Goal: Task Accomplishment & Management: Manage account settings

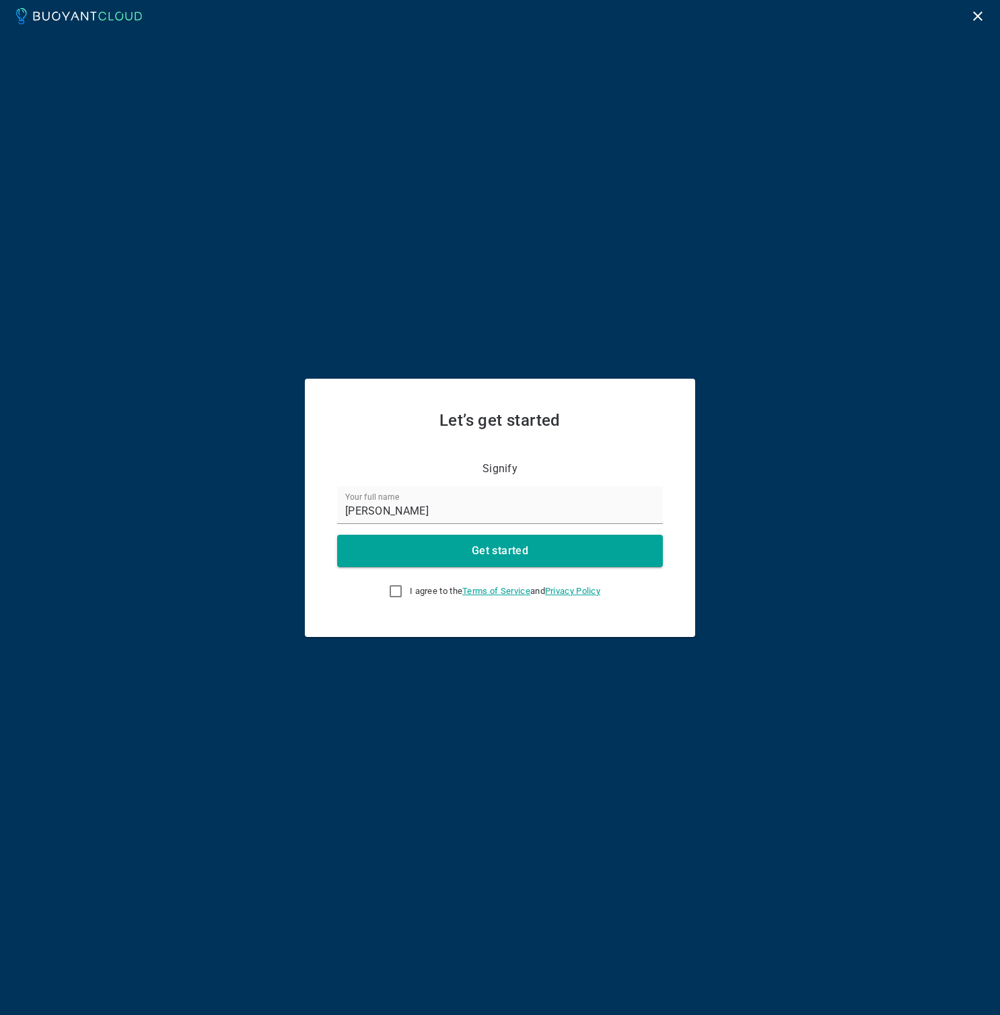
click at [400, 591] on label "I agree to the Terms of Service and Privacy Policy" at bounding box center [490, 591] width 219 height 27
click at [400, 591] on input "I agree to the Terms of Service and Privacy Policy" at bounding box center [396, 591] width 16 height 16
checkbox input "true"
click at [421, 557] on button "Get started" at bounding box center [500, 551] width 326 height 32
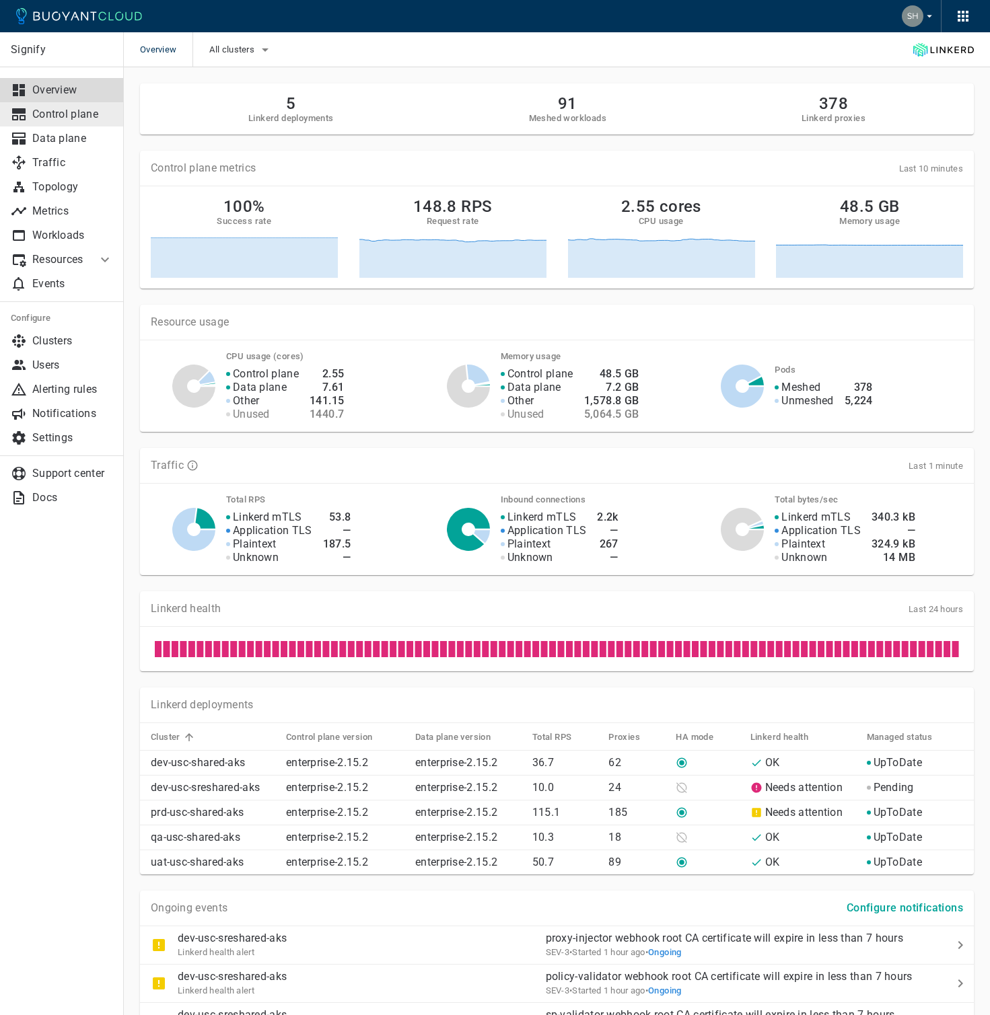
click at [77, 118] on p "Control plane" at bounding box center [72, 114] width 81 height 13
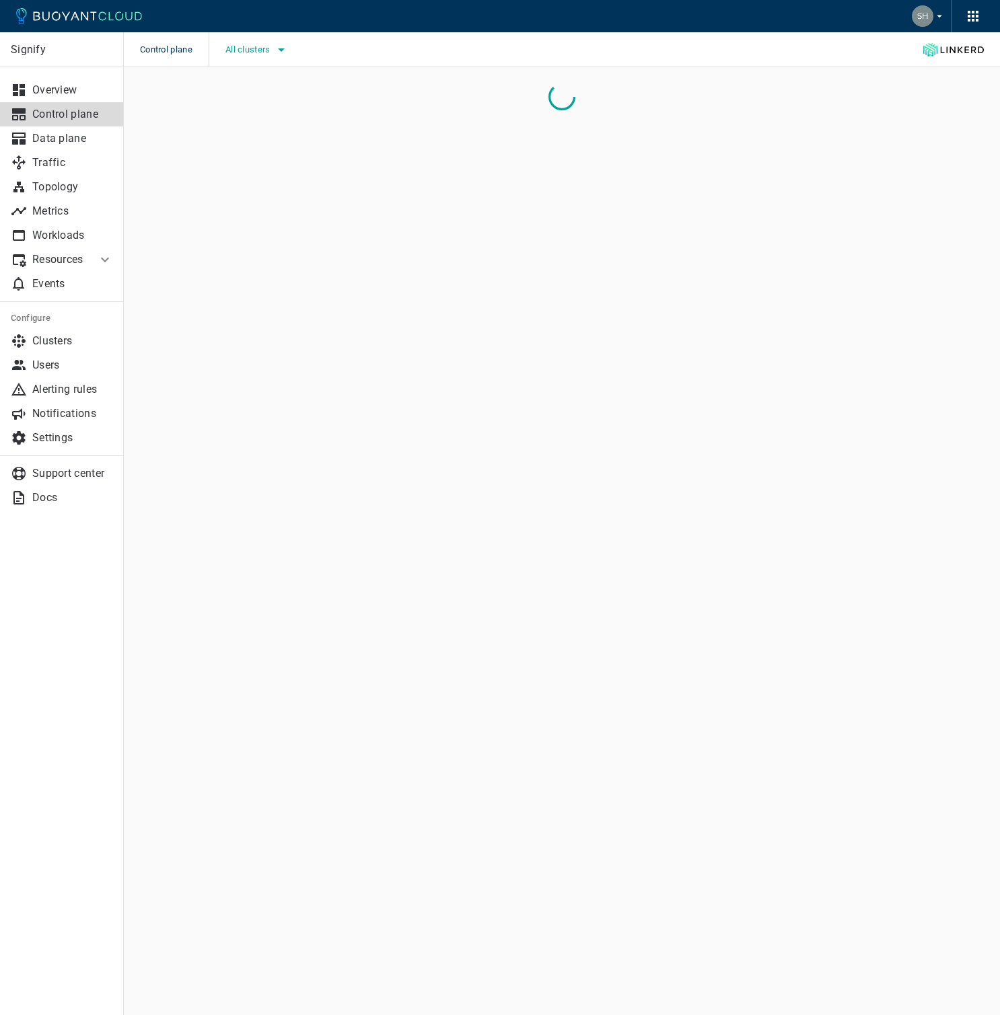
click at [268, 51] on span "All clusters" at bounding box center [249, 49] width 48 height 11
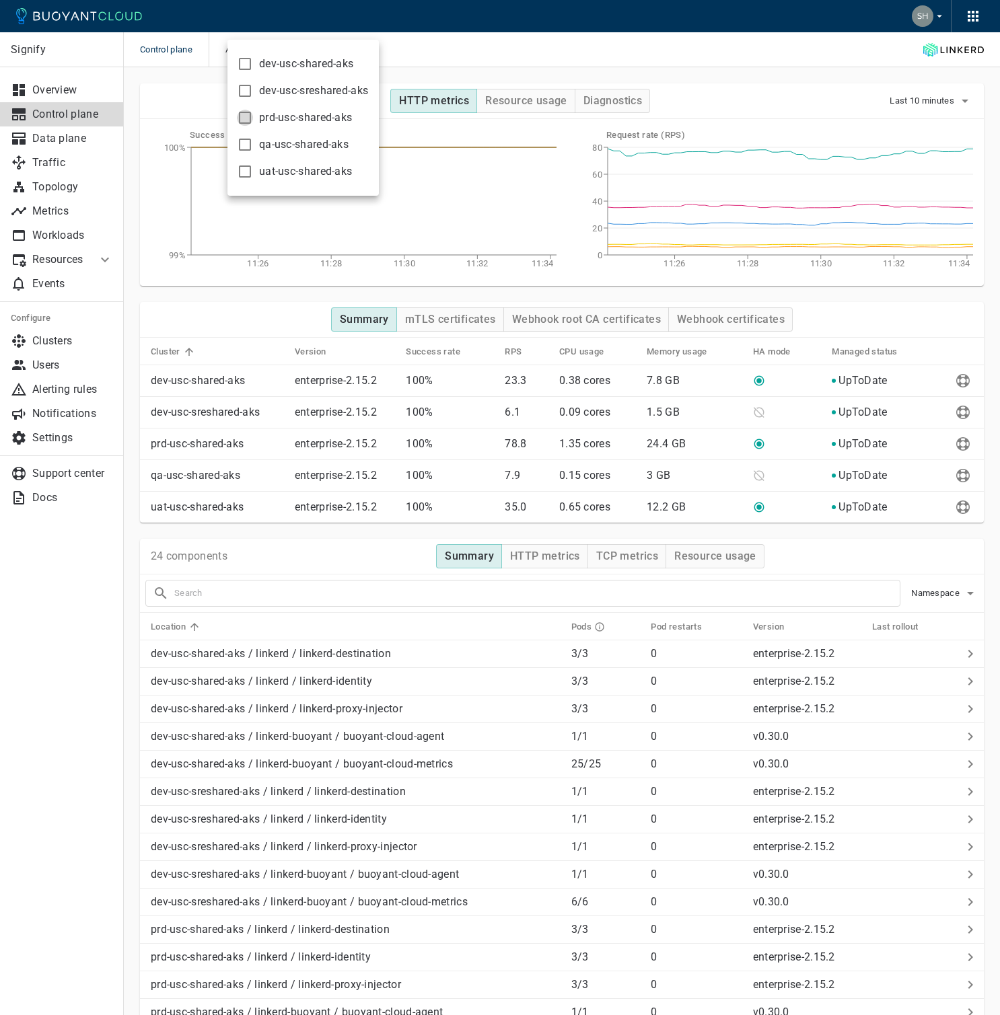
click at [242, 120] on input "prd-usc-shared-aks" at bounding box center [245, 118] width 16 height 16
checkbox input "true"
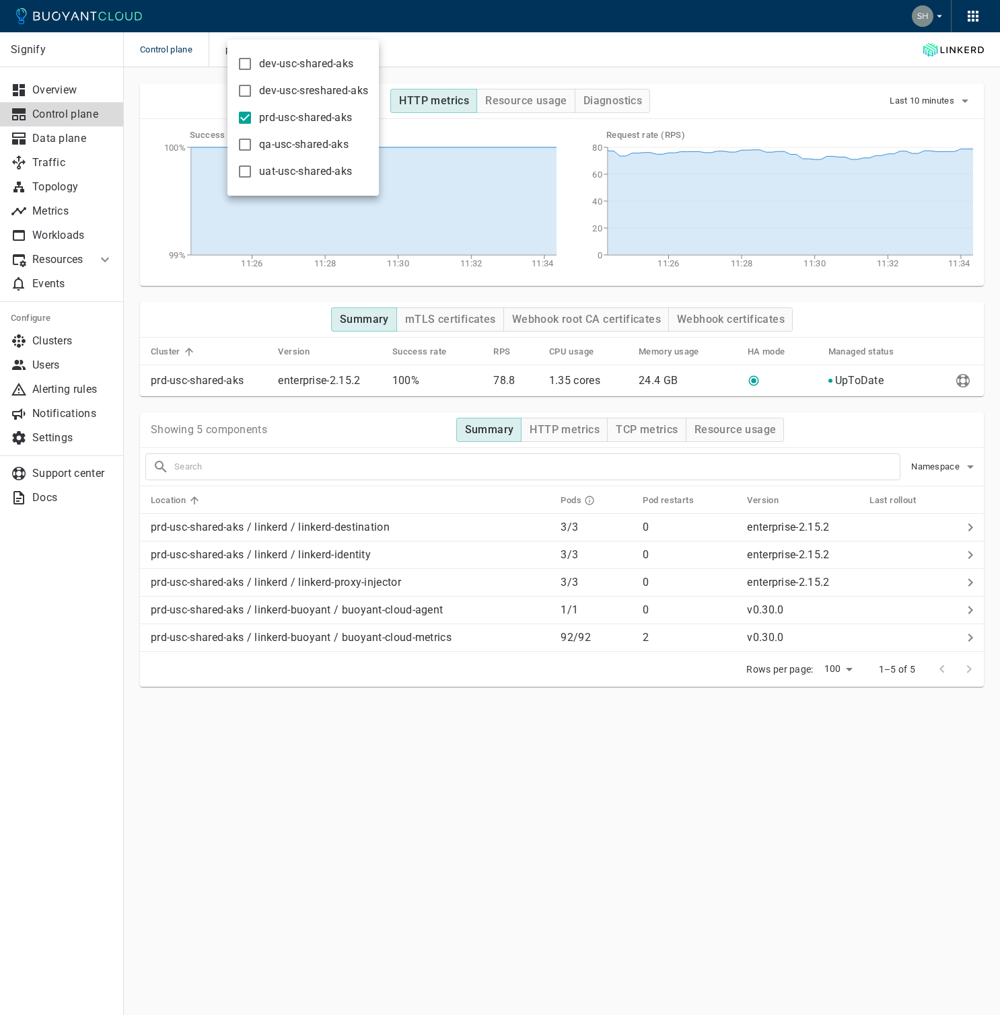
click at [36, 211] on div at bounding box center [500, 507] width 1000 height 1015
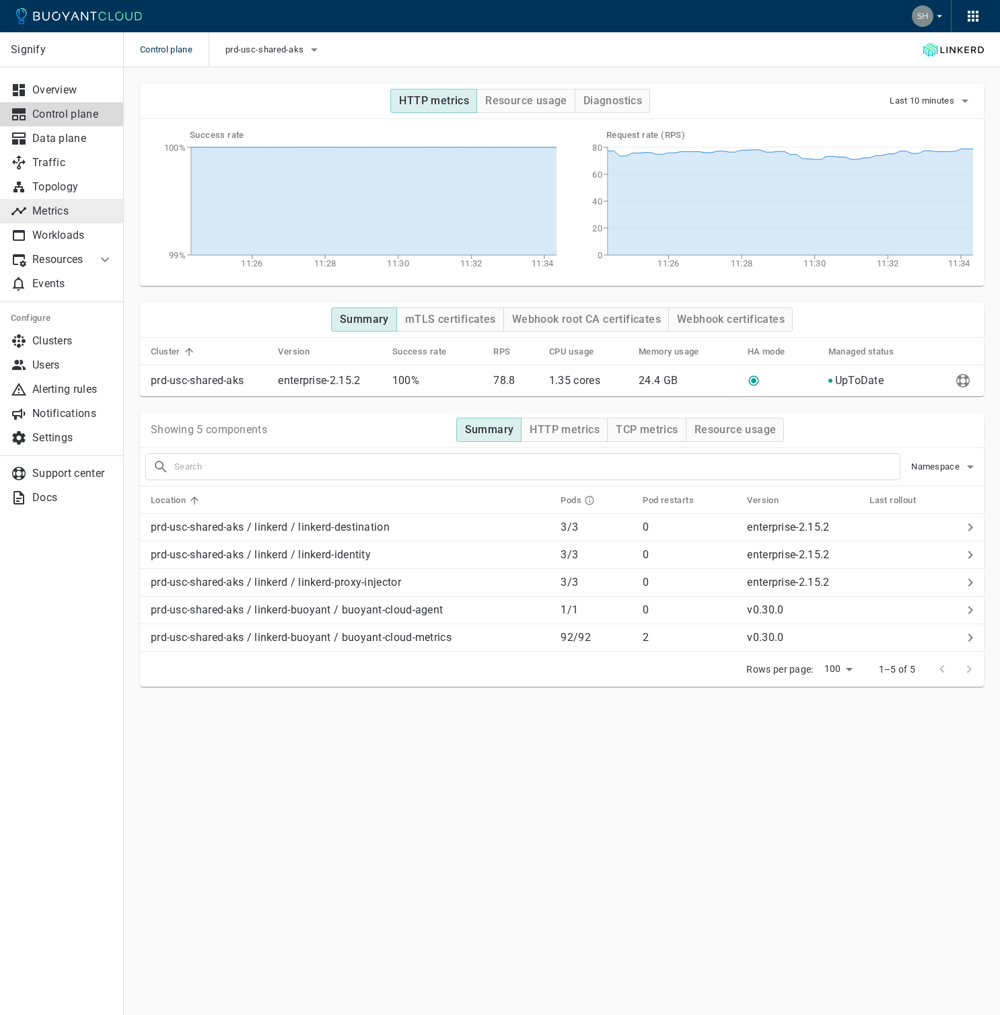
click at [49, 209] on p "Metrics" at bounding box center [72, 211] width 81 height 13
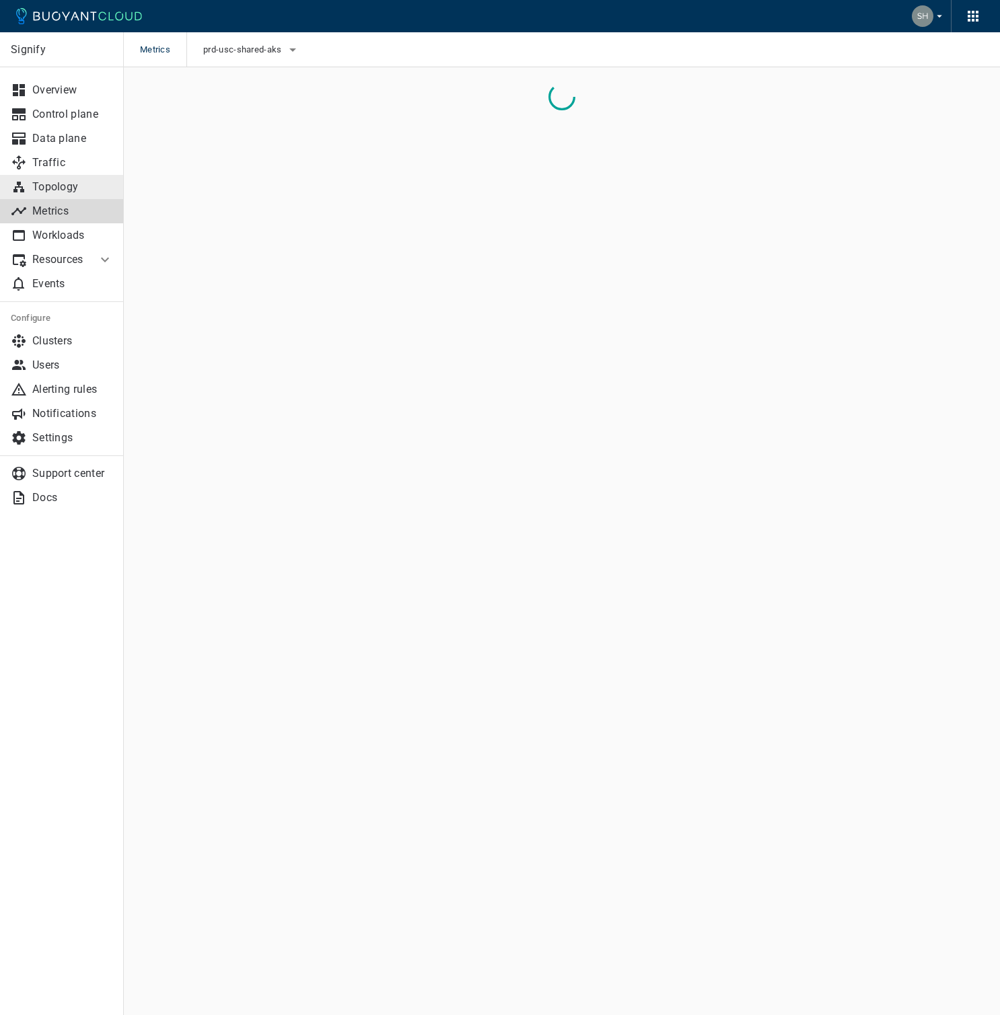
click at [59, 190] on p "Topology" at bounding box center [72, 186] width 81 height 13
